Goal: Information Seeking & Learning: Learn about a topic

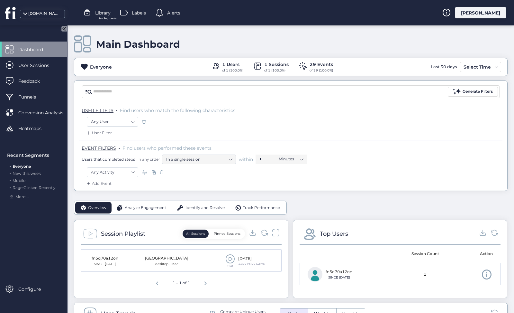
click at [478, 14] on div "[PERSON_NAME]" at bounding box center [480, 12] width 51 height 11
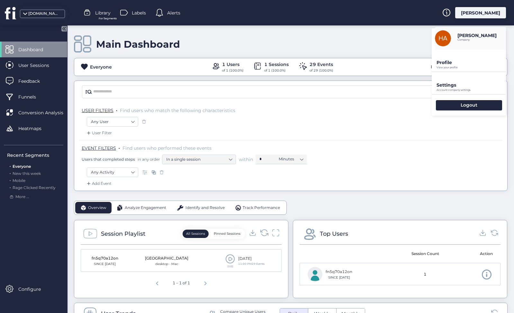
click at [266, 233] on icon at bounding box center [267, 234] width 2 height 2
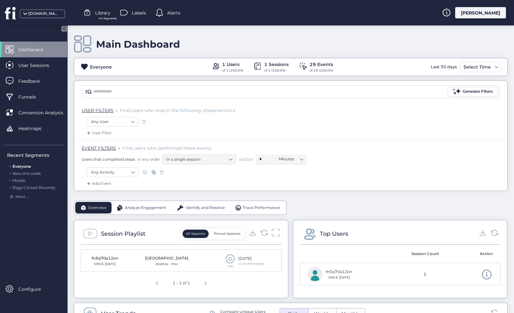
click at [278, 231] on icon at bounding box center [276, 232] width 8 height 9
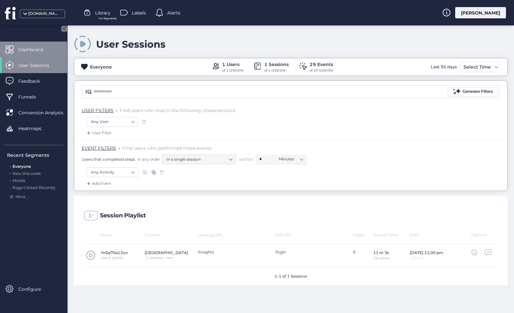
click at [47, 51] on span "Dashboard" at bounding box center [35, 49] width 34 height 7
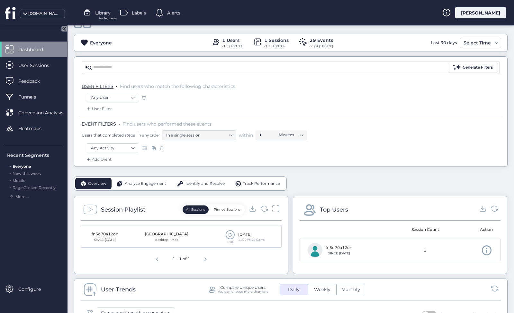
scroll to position [25, 0]
click at [65, 31] on icon at bounding box center [63, 28] width 5 height 5
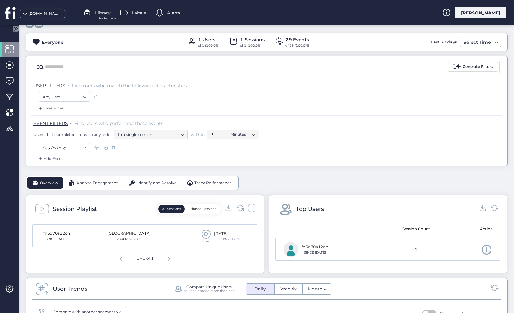
click at [15, 29] on icon at bounding box center [15, 28] width 2 height 3
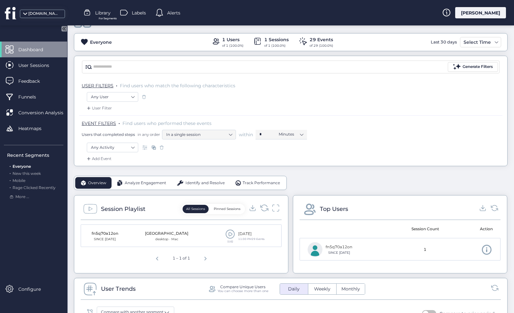
click at [263, 207] on icon at bounding box center [264, 207] width 9 height 9
click at [233, 229] on span at bounding box center [230, 234] width 10 height 10
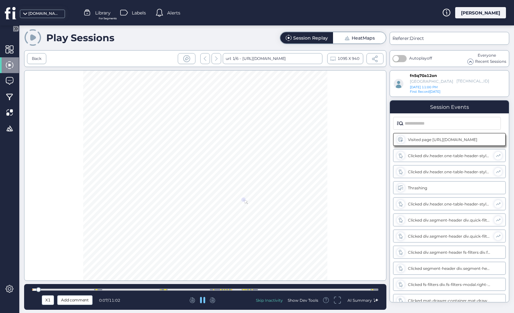
click at [219, 289] on div at bounding box center [205, 289] width 346 height 2
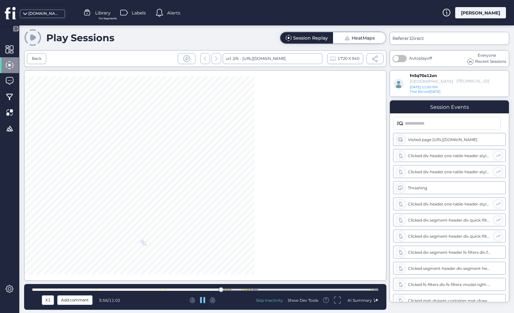
scroll to position [116, 0]
click at [229, 289] on div at bounding box center [228, 289] width 1 height 1
click at [251, 289] on div at bounding box center [205, 289] width 346 height 2
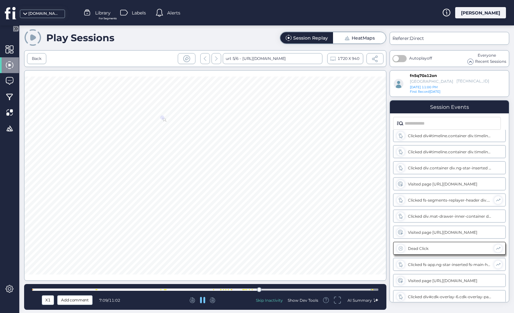
scroll to position [374, 0]
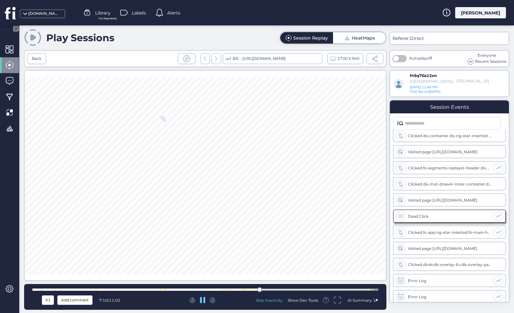
click at [376, 289] on div at bounding box center [205, 289] width 346 height 2
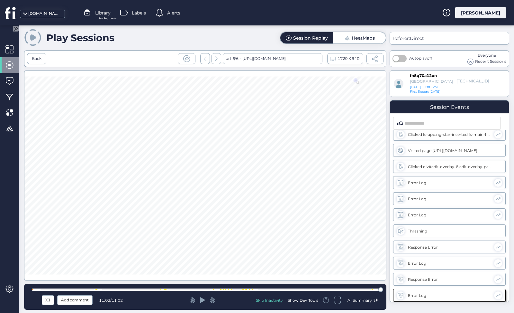
click at [202, 300] on icon at bounding box center [202, 299] width 5 height 5
click at [65, 247] on div at bounding box center [205, 175] width 362 height 210
click at [15, 51] on div at bounding box center [9, 49] width 19 height 16
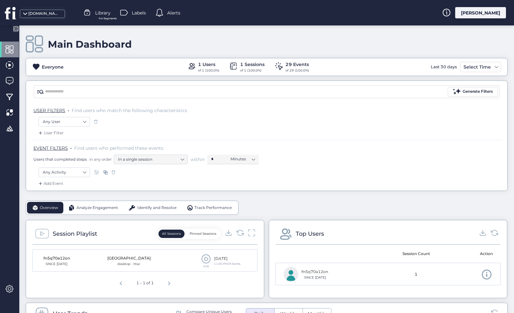
click at [242, 239] on div "Session Playlist All Sessions Pinned Sessions" at bounding box center [144, 235] width 225 height 18
click at [241, 235] on icon at bounding box center [240, 232] width 7 height 6
click at [239, 235] on icon at bounding box center [240, 232] width 9 height 9
click at [252, 233] on icon at bounding box center [252, 232] width 8 height 9
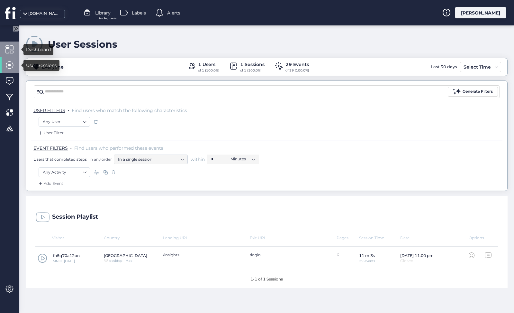
click at [12, 49] on span at bounding box center [9, 49] width 8 height 8
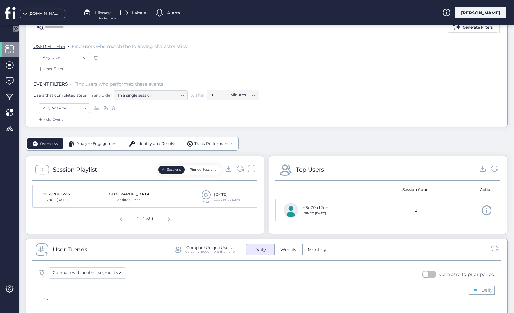
scroll to position [64, 0]
click at [174, 142] on span "Identify and Resolve" at bounding box center [156, 143] width 39 height 6
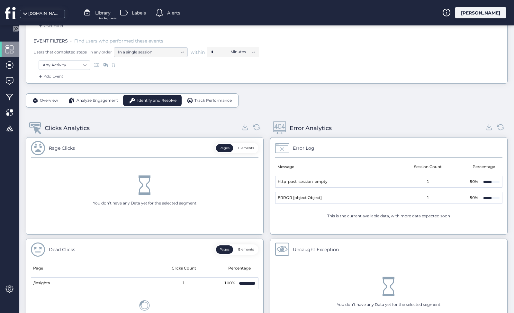
scroll to position [126, 0]
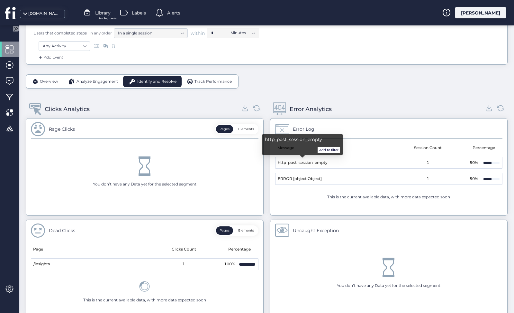
click at [332, 149] on button "Add to filter" at bounding box center [329, 150] width 23 height 6
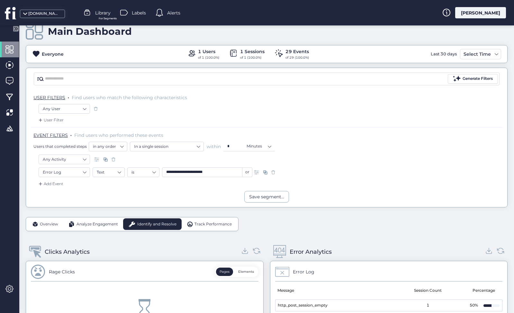
scroll to position [11, 0]
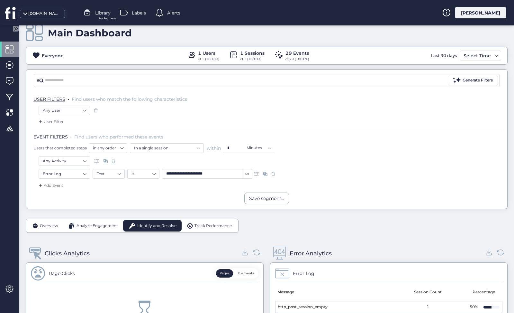
click at [54, 226] on span "Overview" at bounding box center [49, 226] width 18 height 6
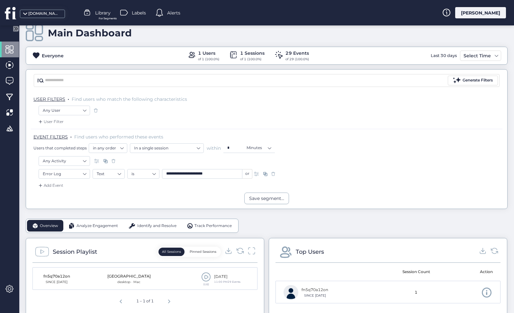
click at [192, 224] on span at bounding box center [190, 225] width 6 height 6
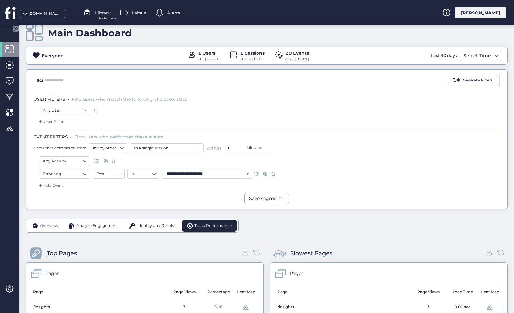
click at [50, 228] on span "Overview" at bounding box center [49, 226] width 18 height 6
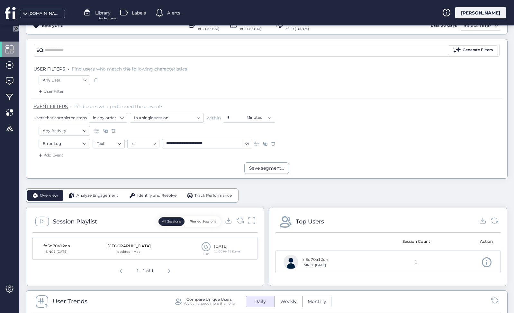
scroll to position [42, 0]
click at [161, 194] on span "Identify and Resolve" at bounding box center [156, 195] width 39 height 6
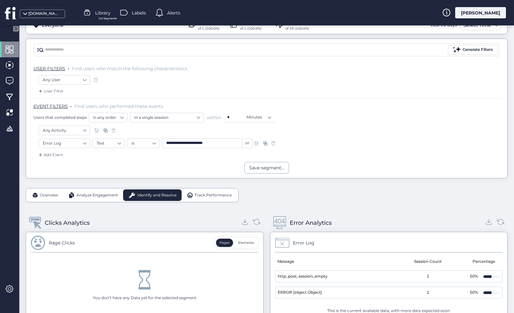
click at [192, 199] on div "Track Performance" at bounding box center [210, 195] width 56 height 12
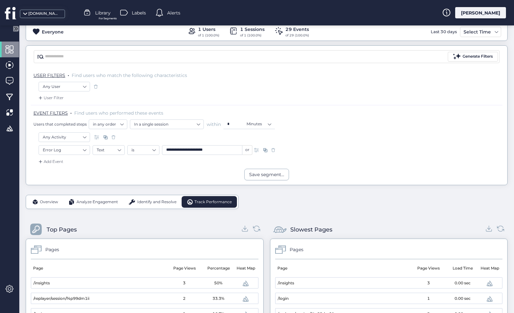
scroll to position [0, 0]
click at [490, 283] on span at bounding box center [490, 283] width 8 height 8
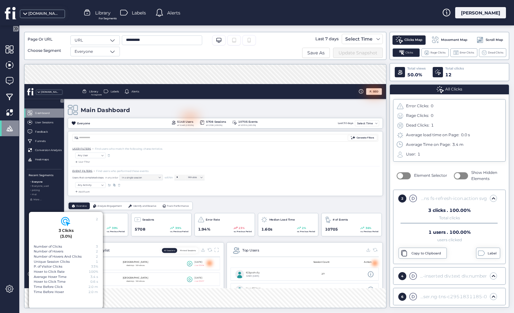
scroll to position [170, 0]
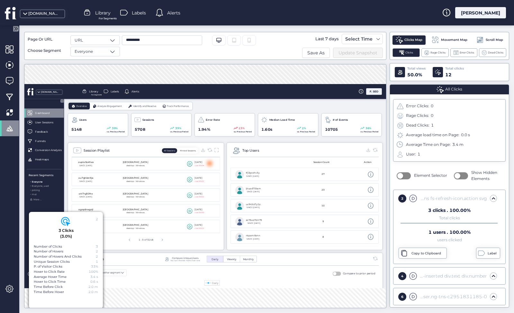
click at [359, 312] on div "Session Playlist All Sessions Pinned Sessions oupto5okfwa SINCE [DATE] Singapor…" at bounding box center [231, 274] width 266 height 183
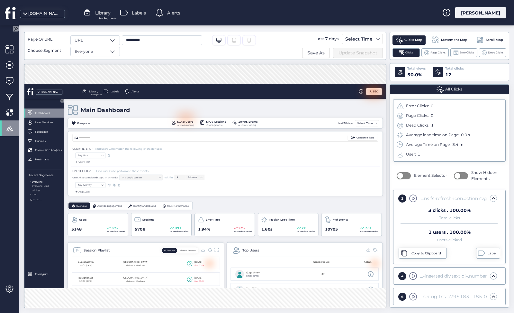
scroll to position [0, 0]
click at [301, 141] on div at bounding box center [299, 141] width 25 height 7
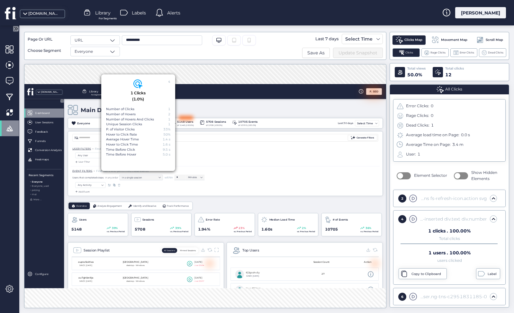
scroll to position [0, 0]
click at [348, 125] on div "Main Dashboard" at bounding box center [366, 128] width 537 height 18
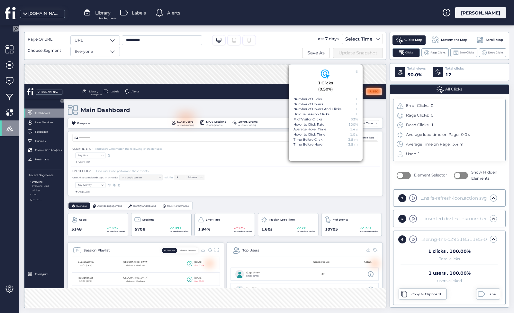
click at [404, 144] on div "10705 Events" at bounding box center [405, 147] width 33 height 7
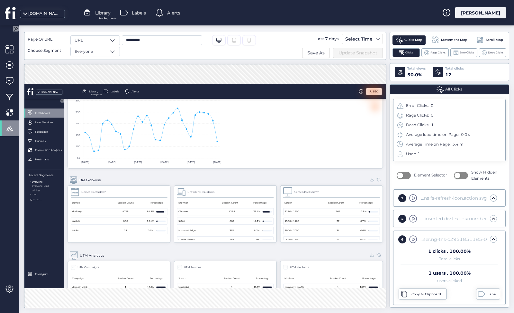
scroll to position [413, 0]
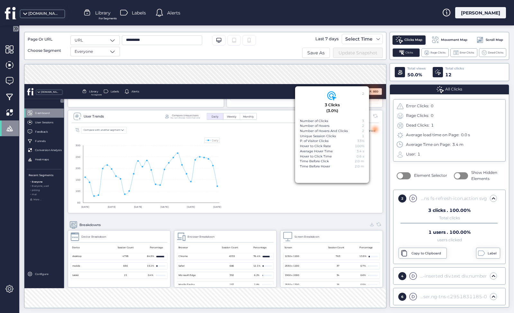
click at [414, 212] on highcharts-chart "Created with Highcharts 11.4.8 [DATE] Sep [DATE] Sep [DATE] Sep [DATE] Sep [DAT…" at bounding box center [366, 235] width 517 height 129
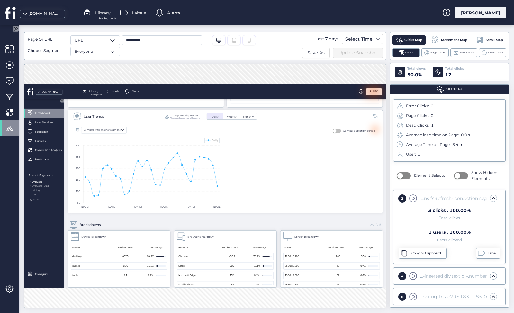
click at [450, 36] on div "Movement Map" at bounding box center [449, 40] width 42 height 10
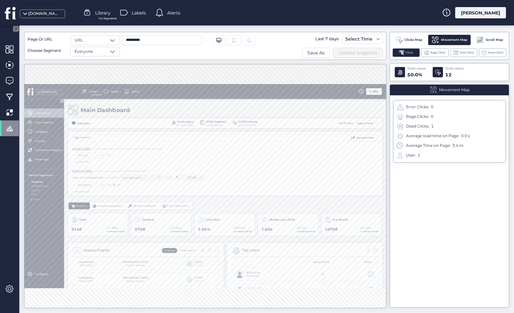
click at [494, 41] on span "Scroll Map" at bounding box center [494, 39] width 17 height 5
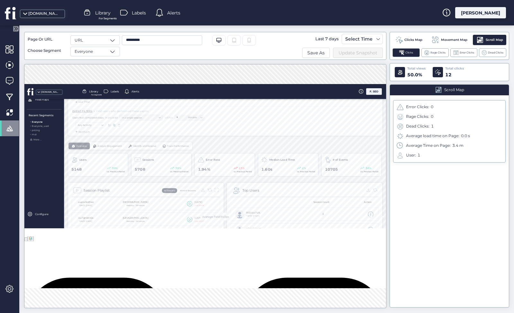
scroll to position [-4, 0]
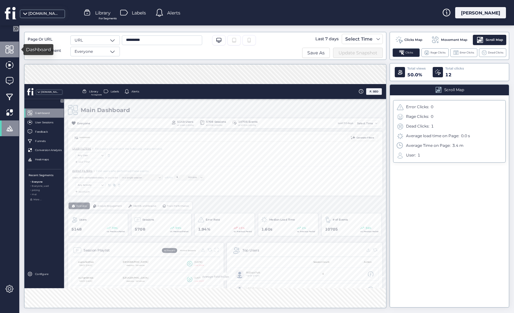
click at [12, 46] on span at bounding box center [9, 49] width 8 height 8
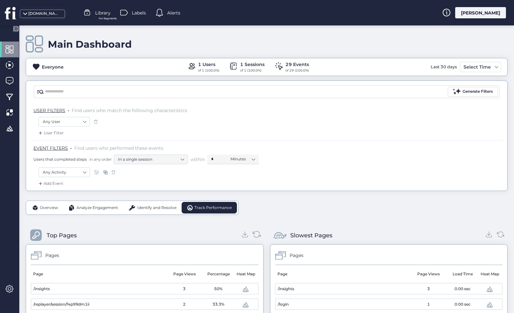
click at [257, 232] on icon at bounding box center [256, 234] width 9 height 9
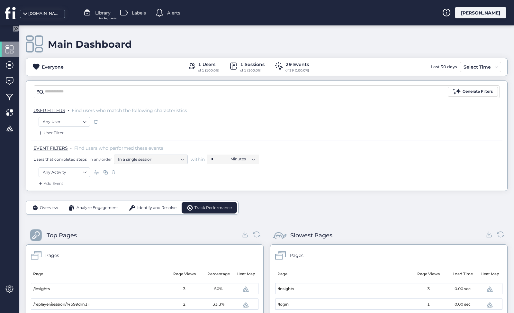
click at [48, 212] on div "Overview" at bounding box center [45, 208] width 36 height 12
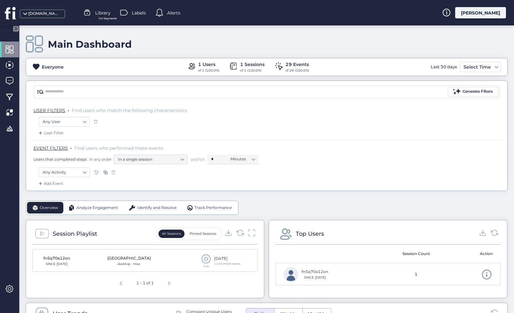
click at [79, 202] on div "Analyze Engagement" at bounding box center [93, 208] width 60 height 12
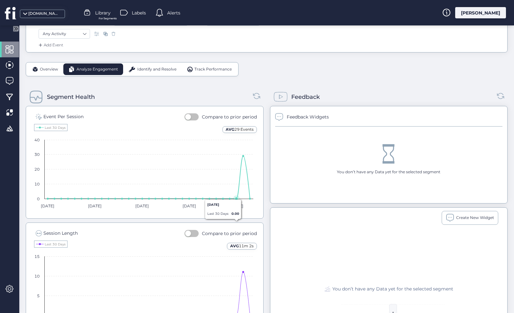
scroll to position [139, 0]
click at [193, 117] on button "button" at bounding box center [192, 116] width 14 height 7
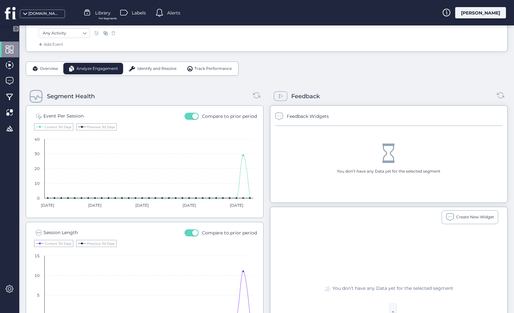
click at [193, 116] on span "button" at bounding box center [195, 116] width 6 height 6
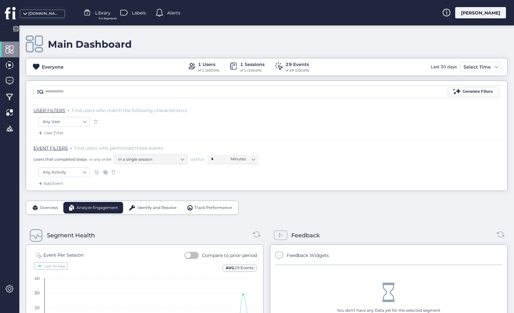
scroll to position [0, 0]
click at [30, 14] on div "[DOMAIN_NAME]" at bounding box center [44, 14] width 32 height 6
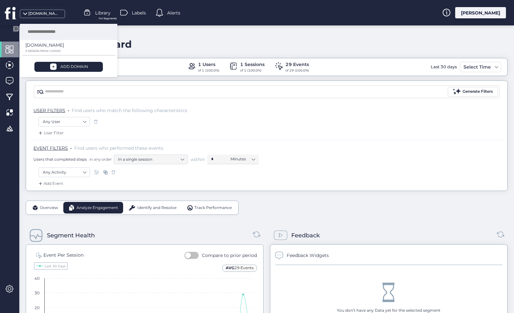
click at [147, 50] on div "Main Dashboard" at bounding box center [267, 44] width 482 height 18
